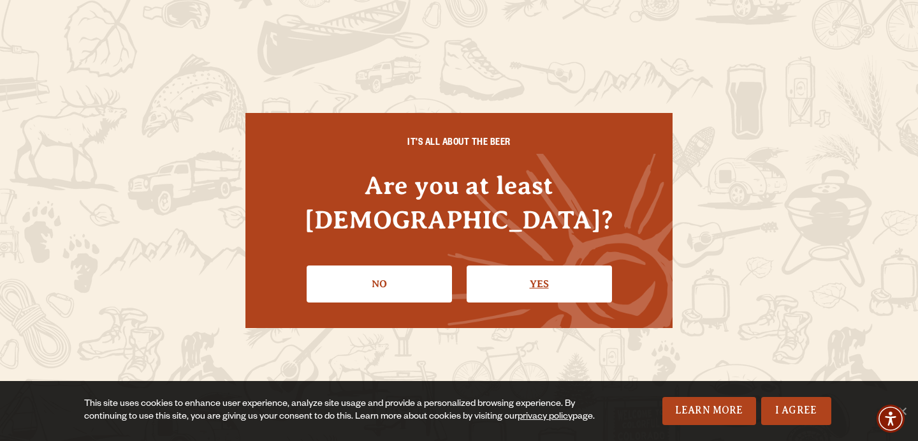
click at [515, 271] on link "Yes" at bounding box center [539, 283] width 145 height 37
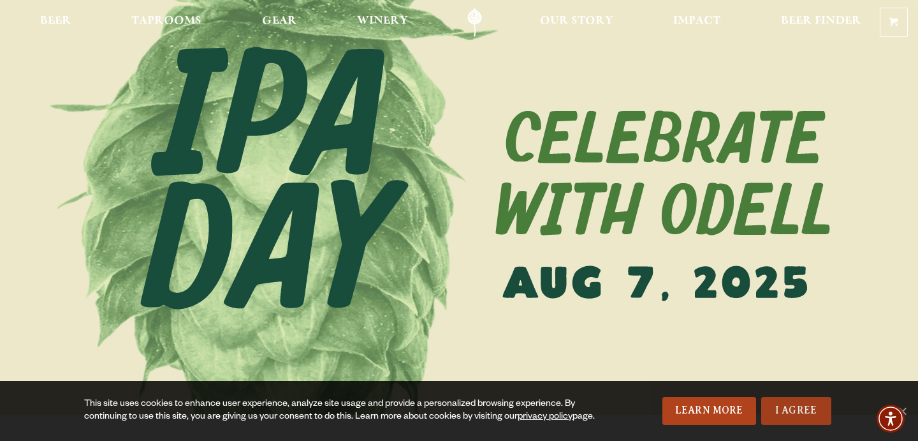
click at [780, 403] on link "I Agree" at bounding box center [796, 411] width 70 height 28
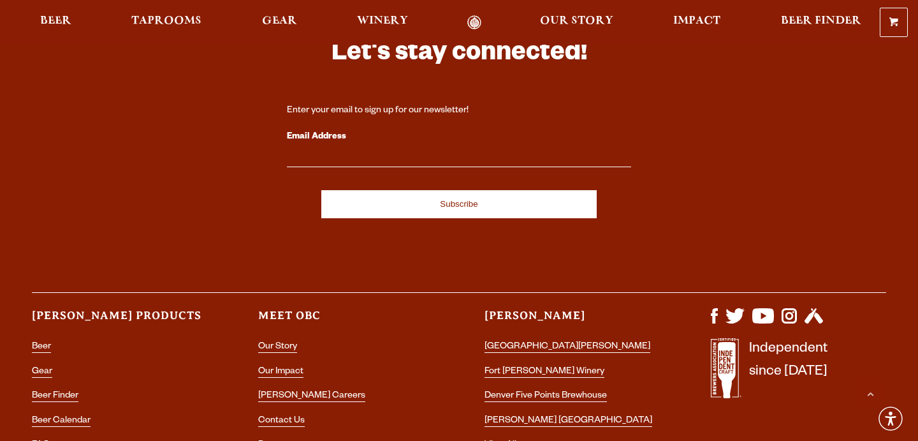
scroll to position [3603, 0]
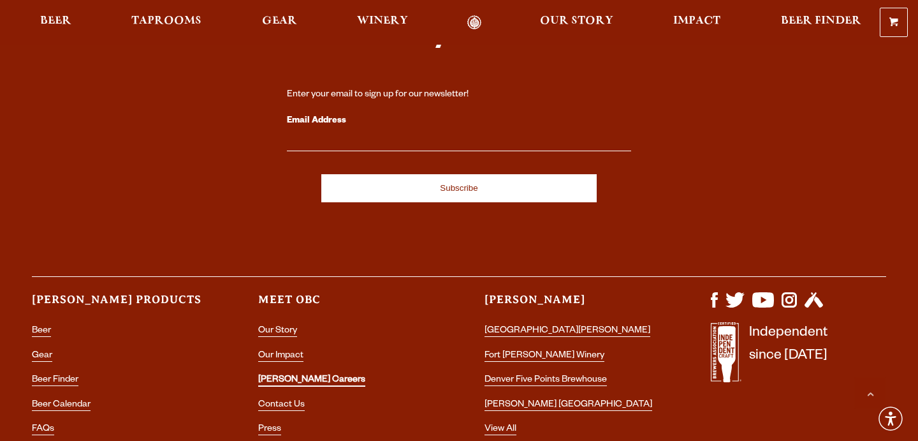
click at [286, 375] on link "[PERSON_NAME] Careers" at bounding box center [311, 380] width 107 height 11
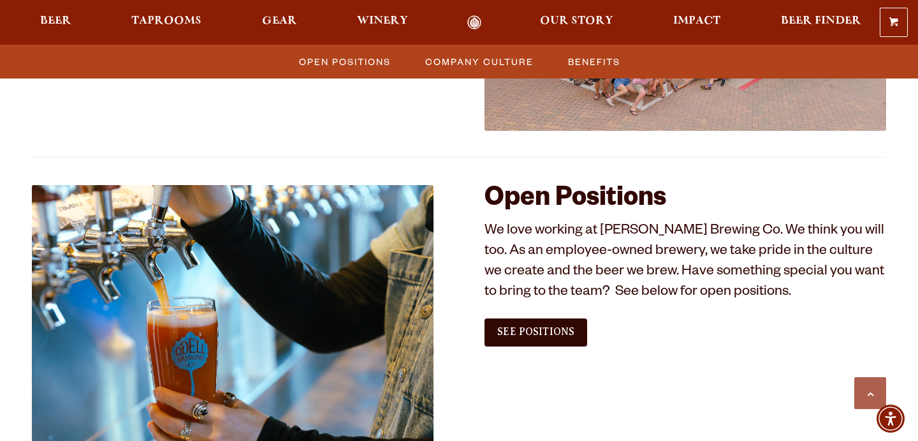
scroll to position [661, 0]
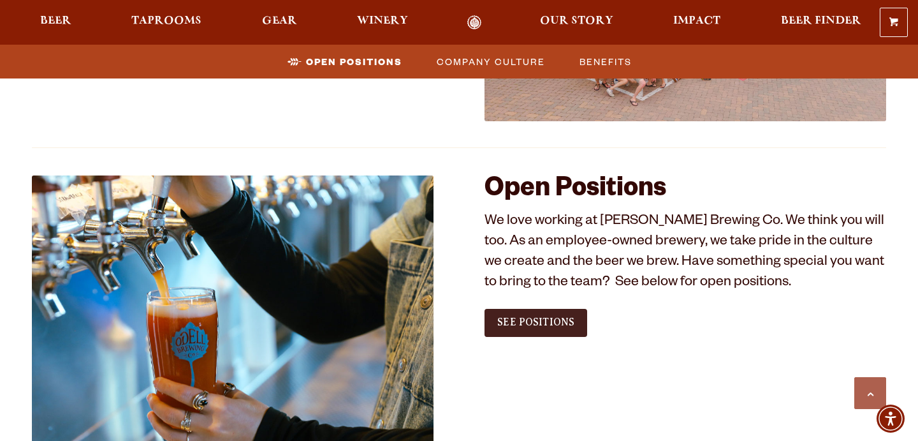
click at [497, 324] on span "See Positions" at bounding box center [535, 321] width 77 height 11
